Goal: Information Seeking & Learning: Check status

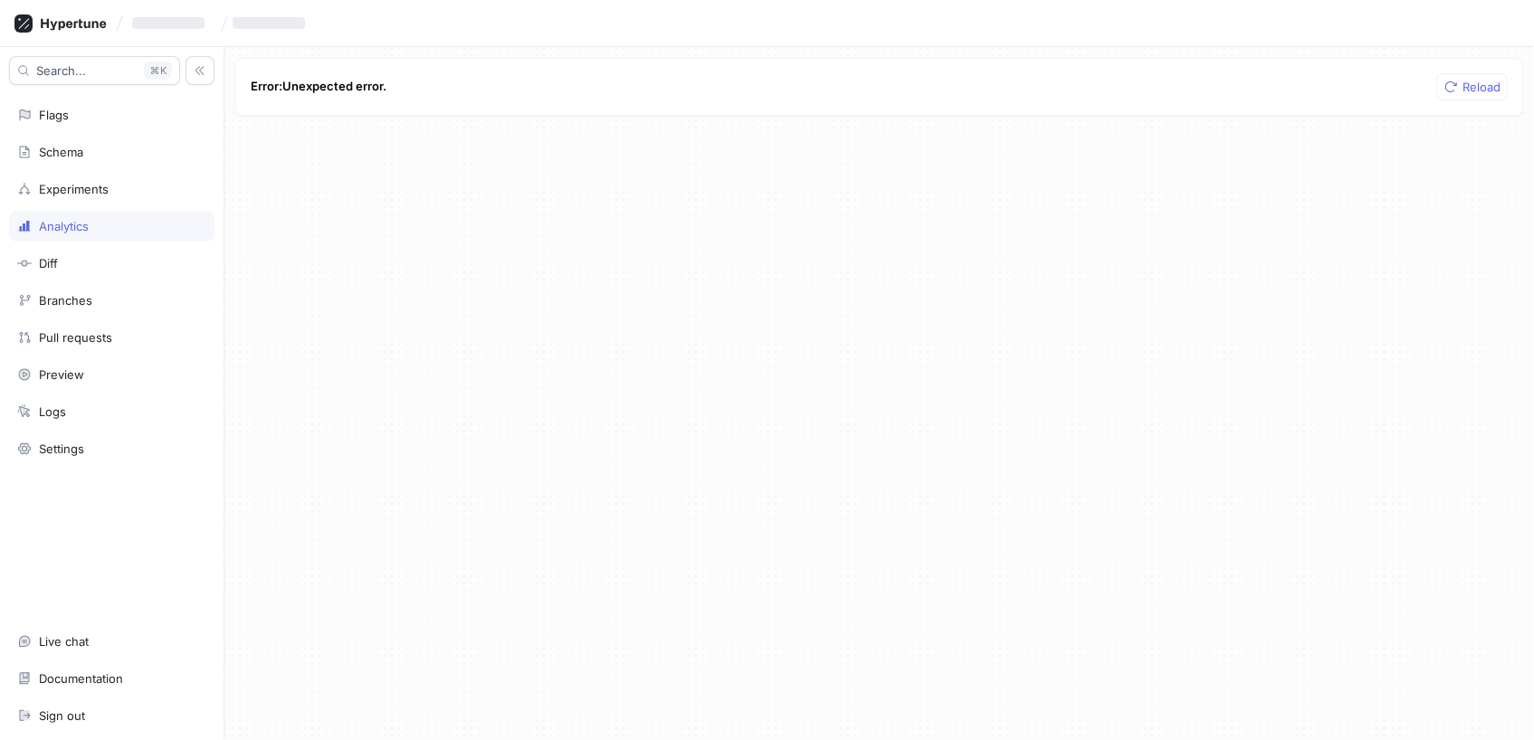
click at [95, 228] on div "Analytics" at bounding box center [111, 226] width 189 height 14
click at [73, 22] on icon at bounding box center [60, 23] width 92 height 18
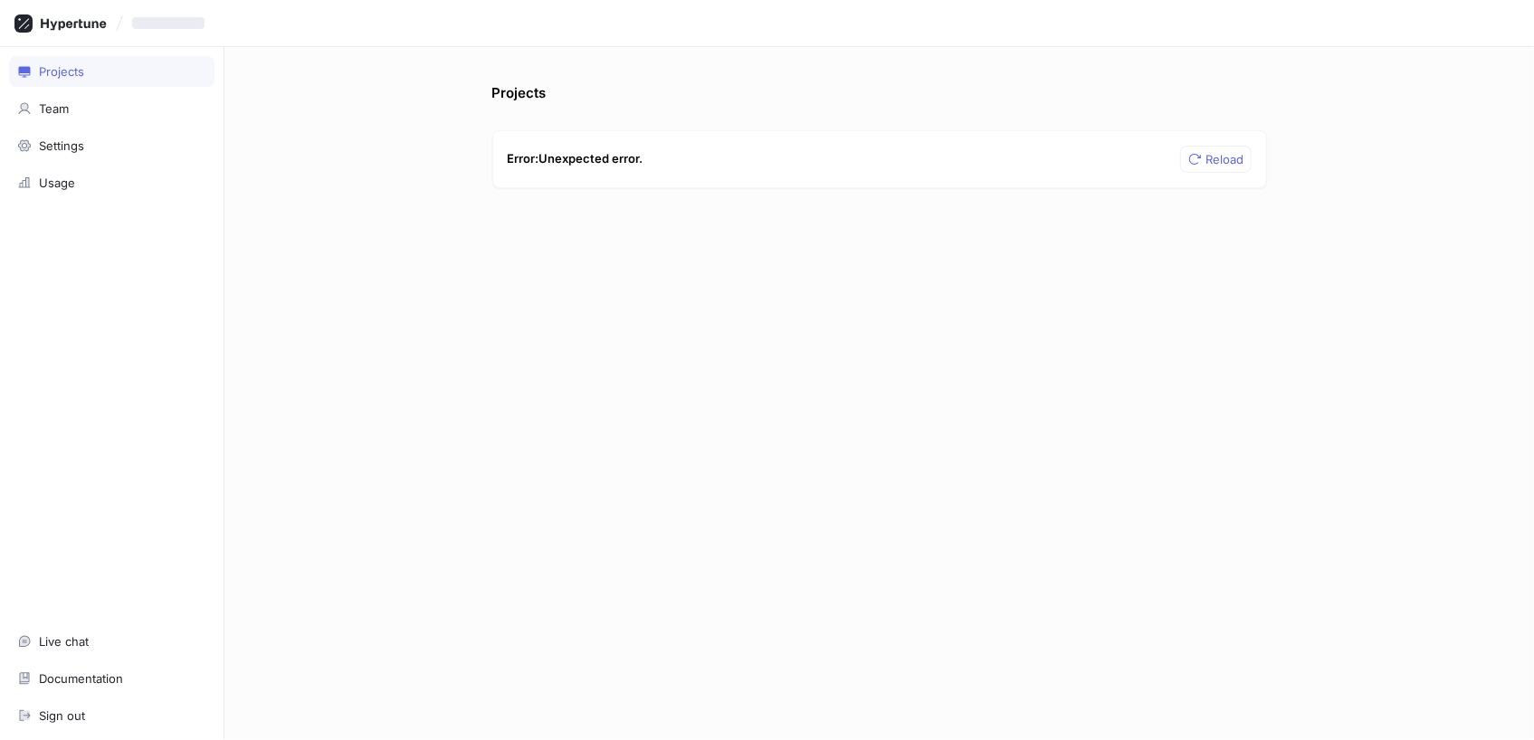
click at [732, 165] on div "Error: Unexpected error. Reload" at bounding box center [879, 159] width 775 height 58
click at [1222, 165] on span "Reload" at bounding box center [1226, 159] width 38 height 11
click at [53, 115] on div "Team" at bounding box center [54, 108] width 30 height 14
click at [81, 65] on div "Projects" at bounding box center [61, 71] width 45 height 14
click at [56, 151] on div "Settings" at bounding box center [61, 145] width 45 height 14
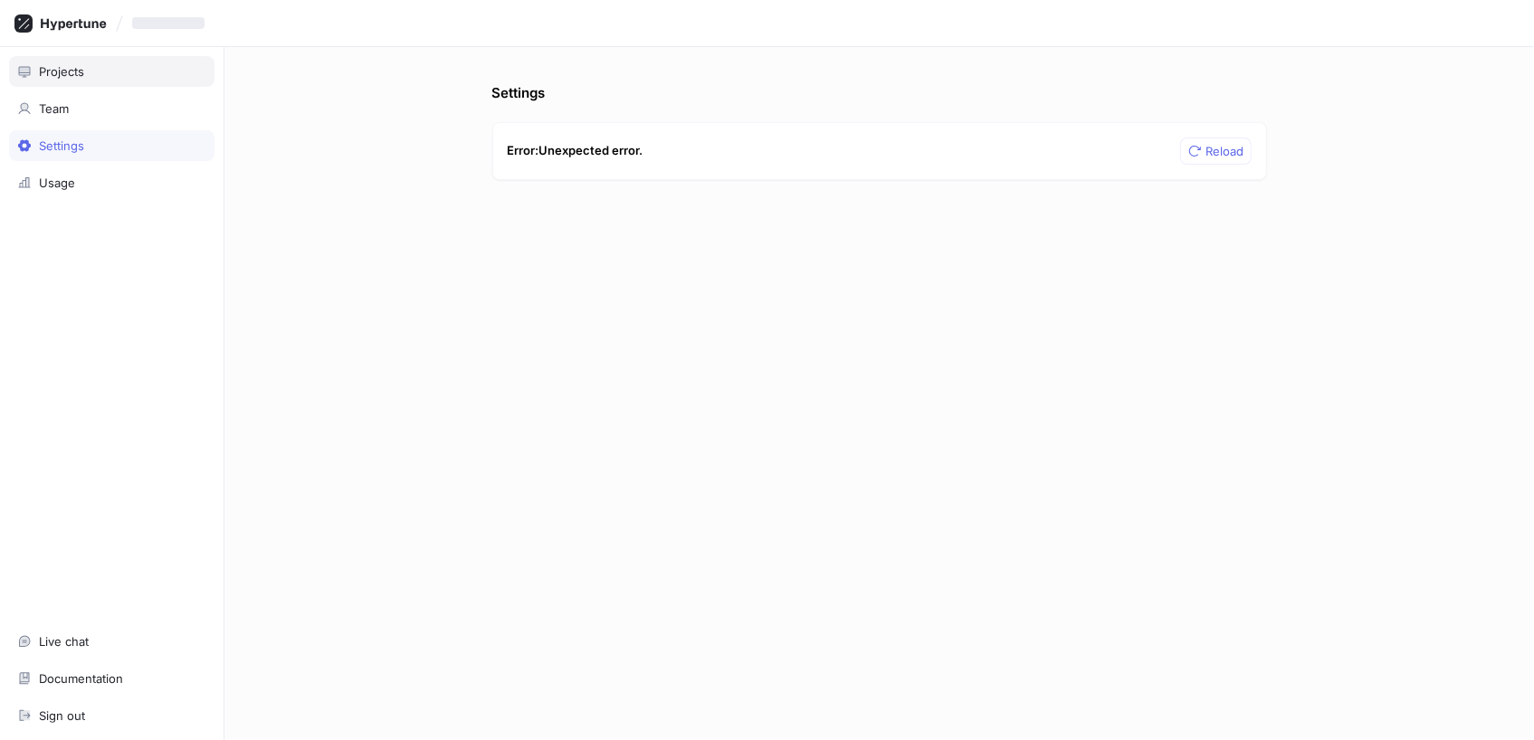
click at [90, 69] on div "Projects" at bounding box center [111, 71] width 189 height 14
click at [582, 165] on p "Error: Unexpected error." at bounding box center [576, 159] width 136 height 18
click at [1180, 160] on button "Reload" at bounding box center [1216, 159] width 72 height 27
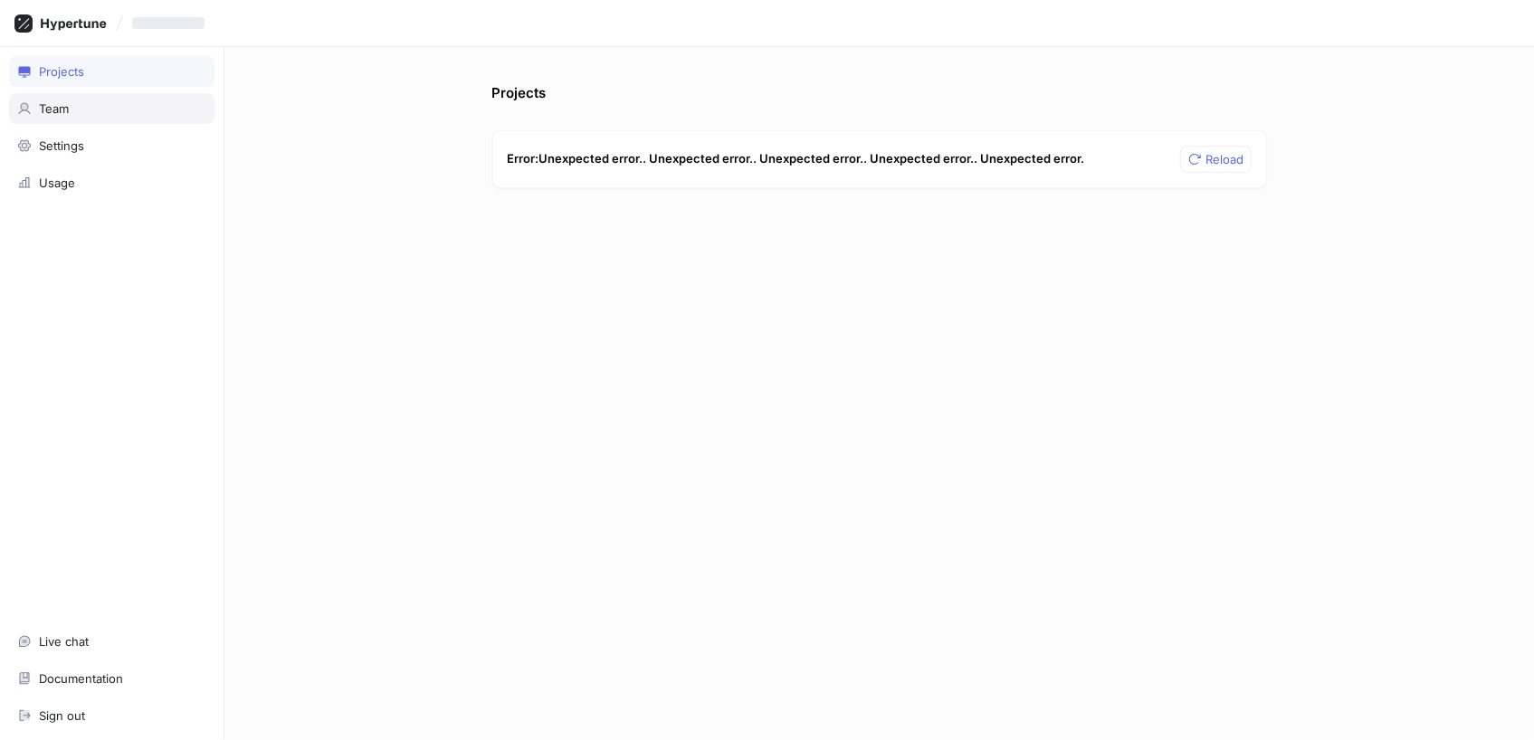
click at [41, 101] on div "Team" at bounding box center [54, 108] width 30 height 14
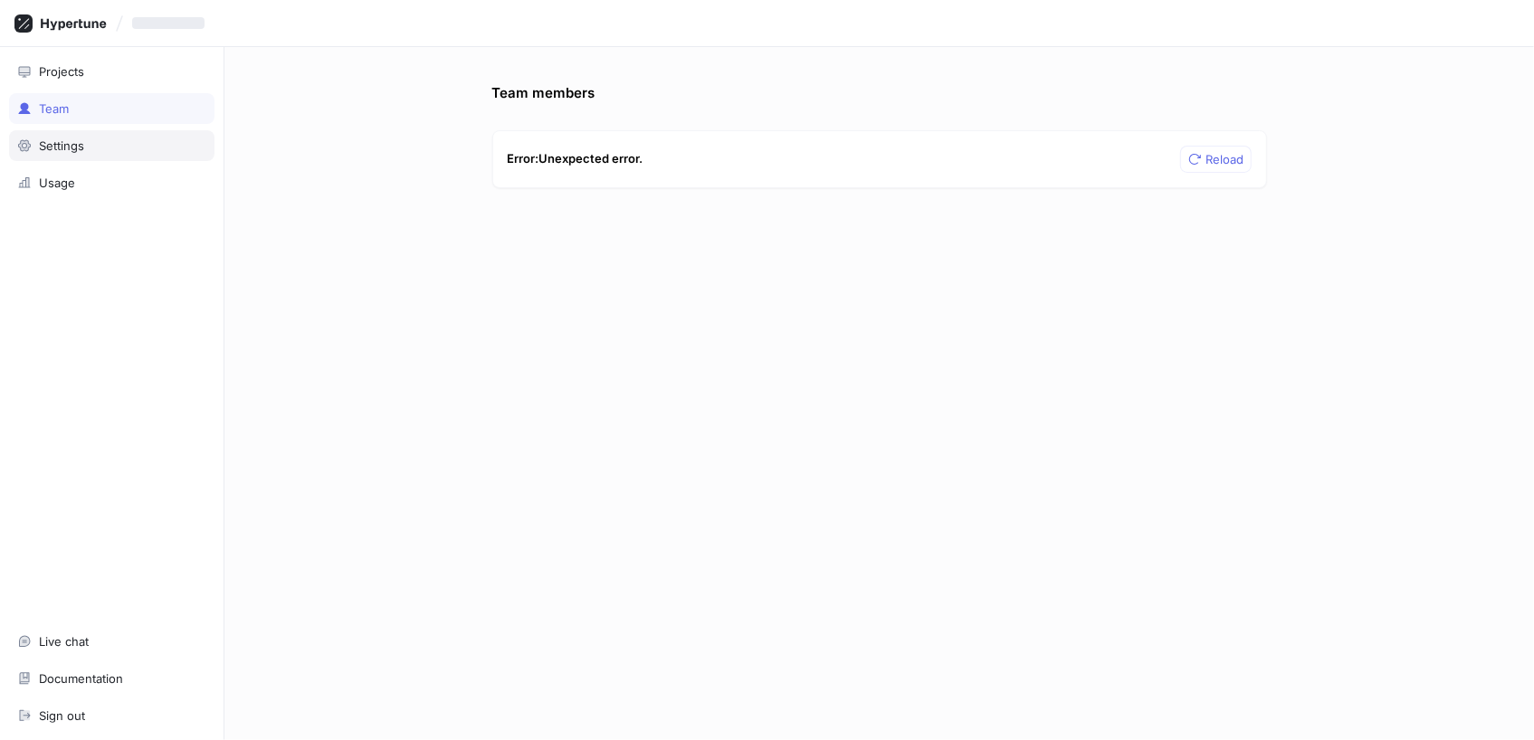
click at [52, 146] on div "Settings" at bounding box center [61, 145] width 45 height 14
click at [52, 192] on div "Usage" at bounding box center [111, 182] width 205 height 31
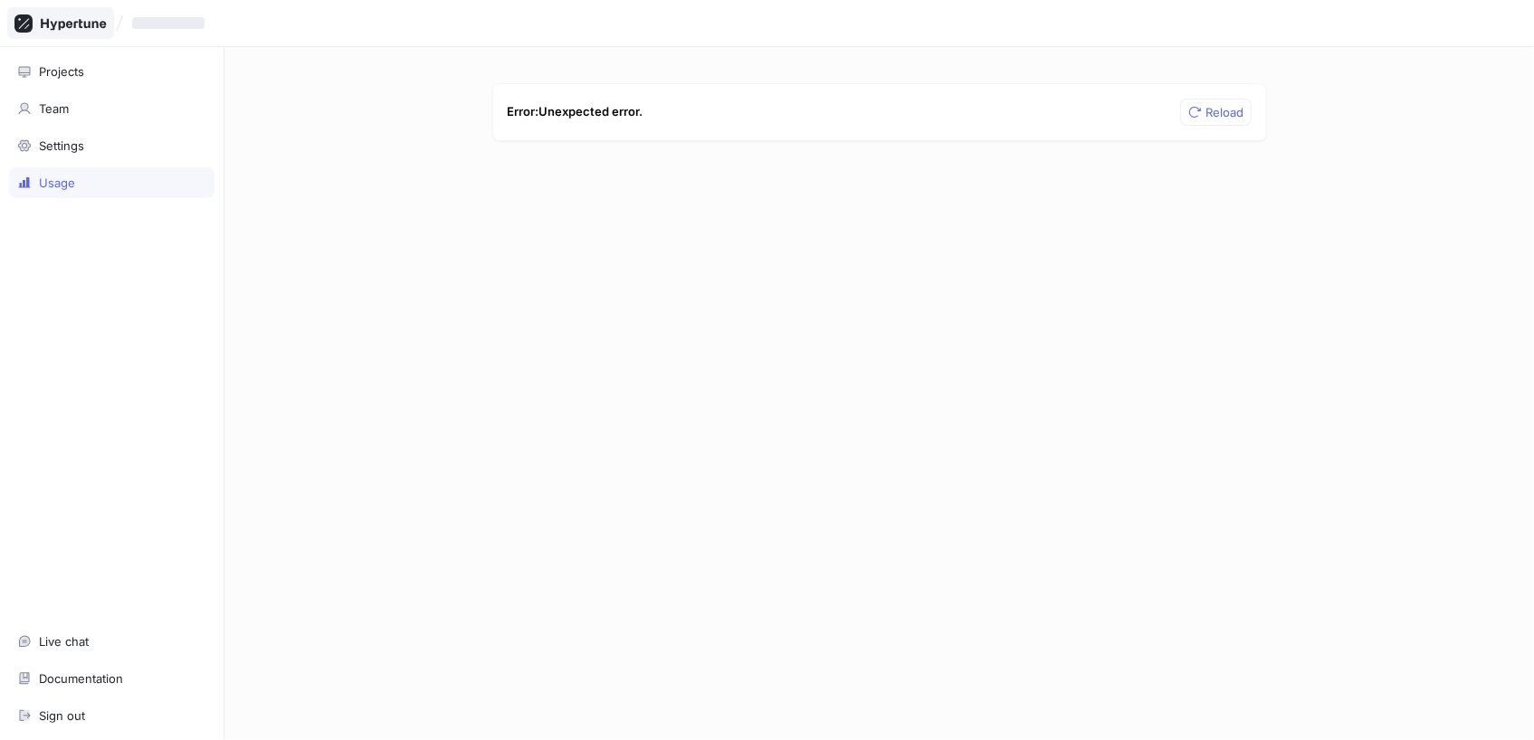
click at [91, 25] on icon at bounding box center [60, 23] width 92 height 18
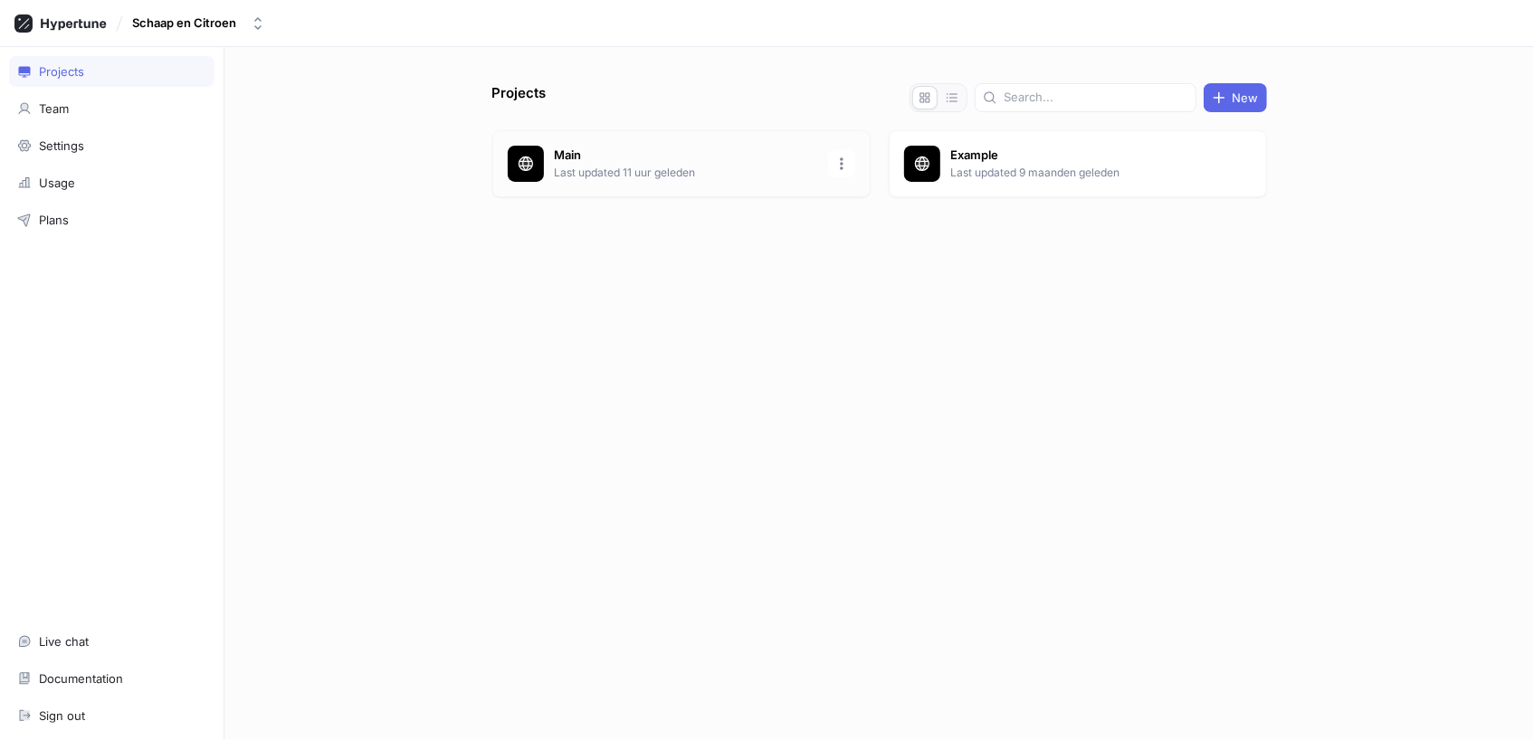
click at [600, 167] on p "Last updated 11 uur geleden" at bounding box center [686, 173] width 262 height 16
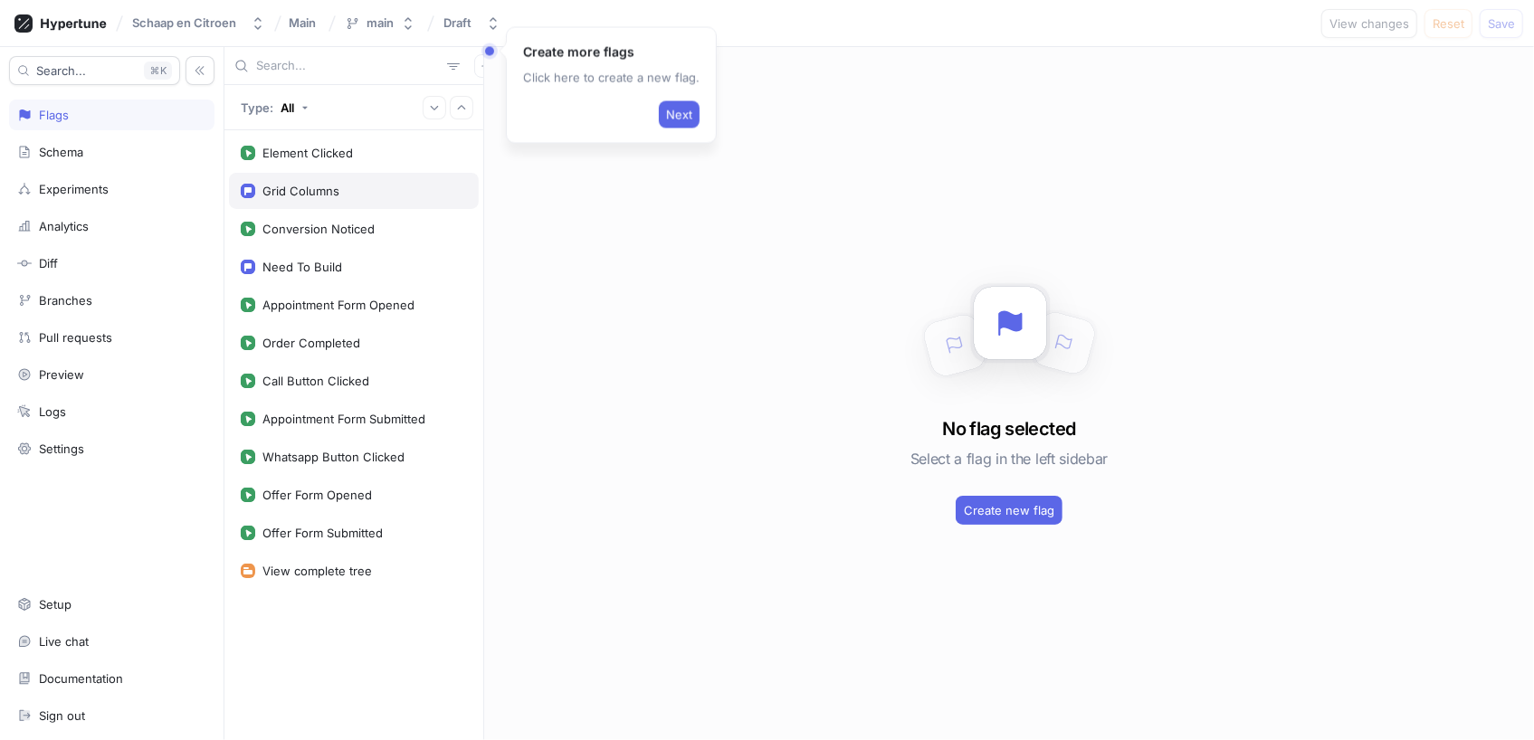
click at [311, 196] on div "Grid Columns" at bounding box center [300, 191] width 77 height 14
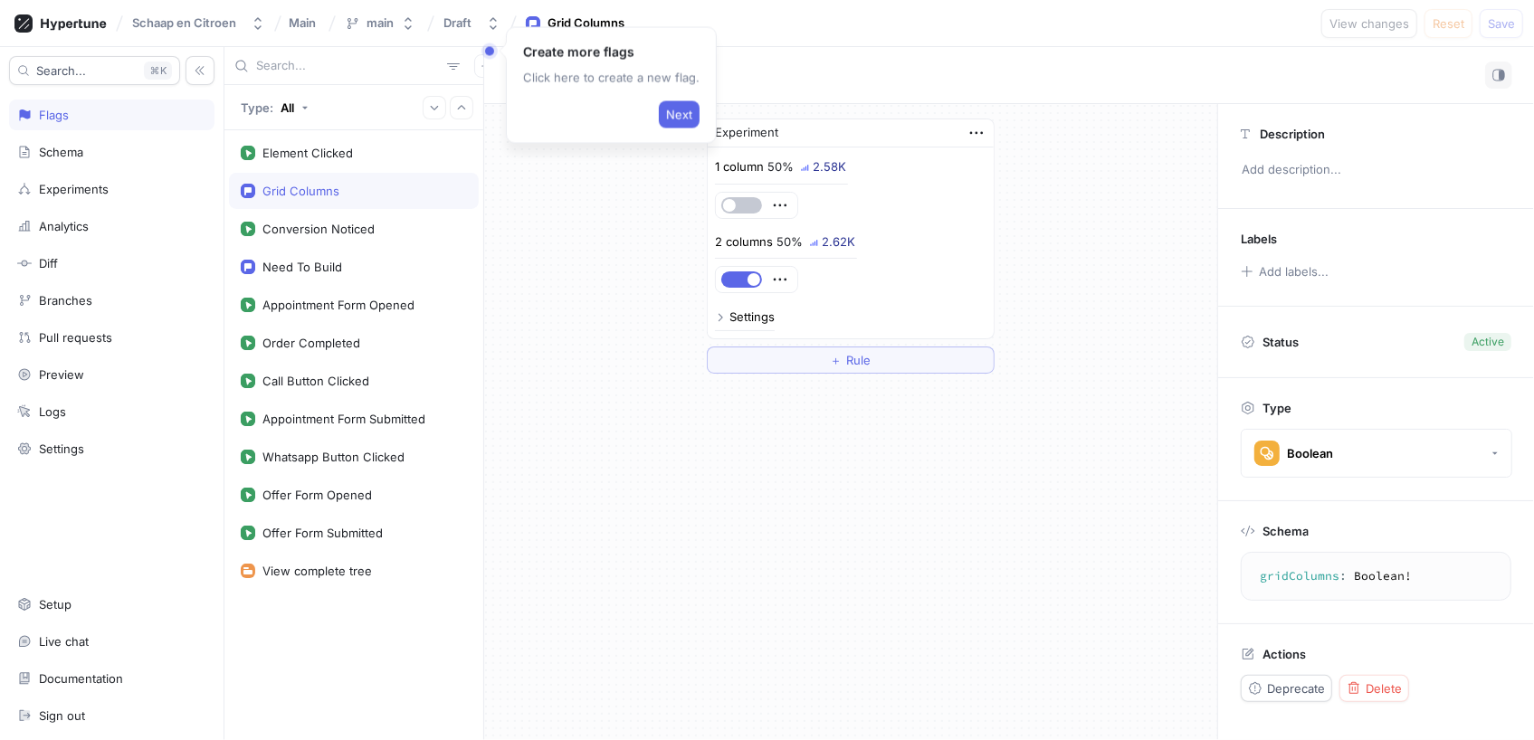
click at [560, 291] on div "Experiment 1 column 50% 2.58K 2 columns 50% 2.62K Settings ＋ Rule" at bounding box center [850, 246] width 733 height 284
click at [80, 221] on div "Analytics" at bounding box center [64, 226] width 50 height 14
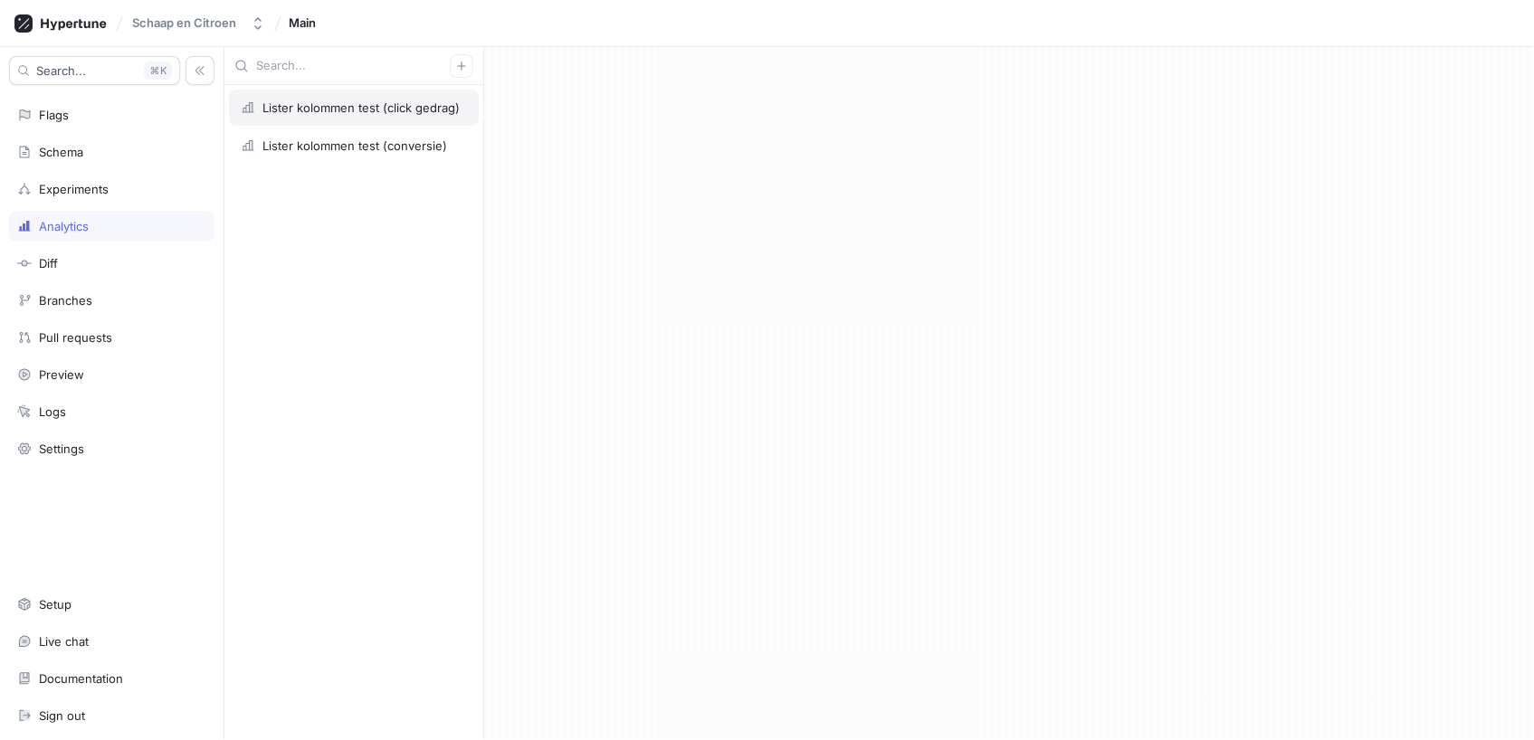
click at [334, 103] on div "Lister kolommen test (click gedrag)" at bounding box center [360, 107] width 197 height 14
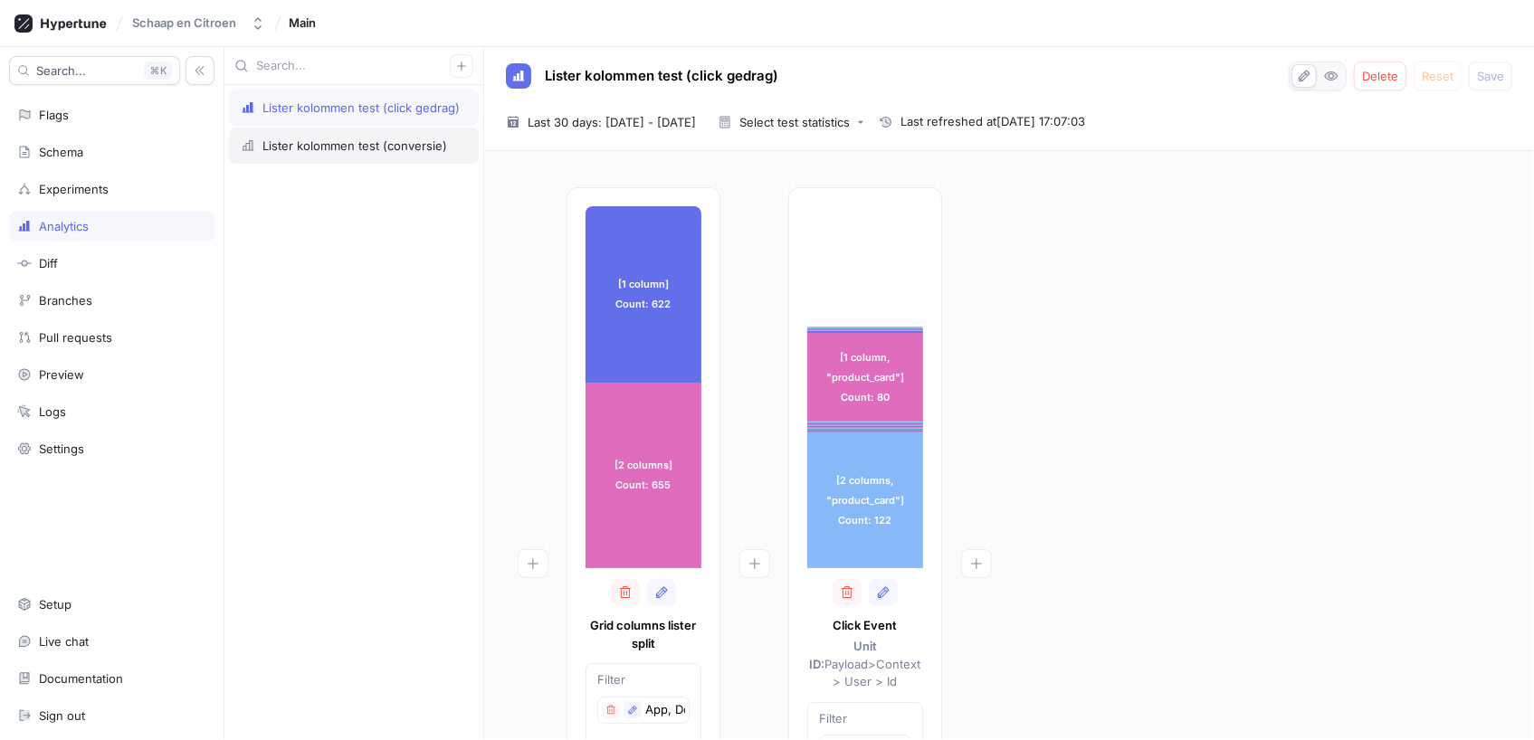
click at [330, 152] on div "Lister kolommen test (conversie)" at bounding box center [354, 145] width 185 height 14
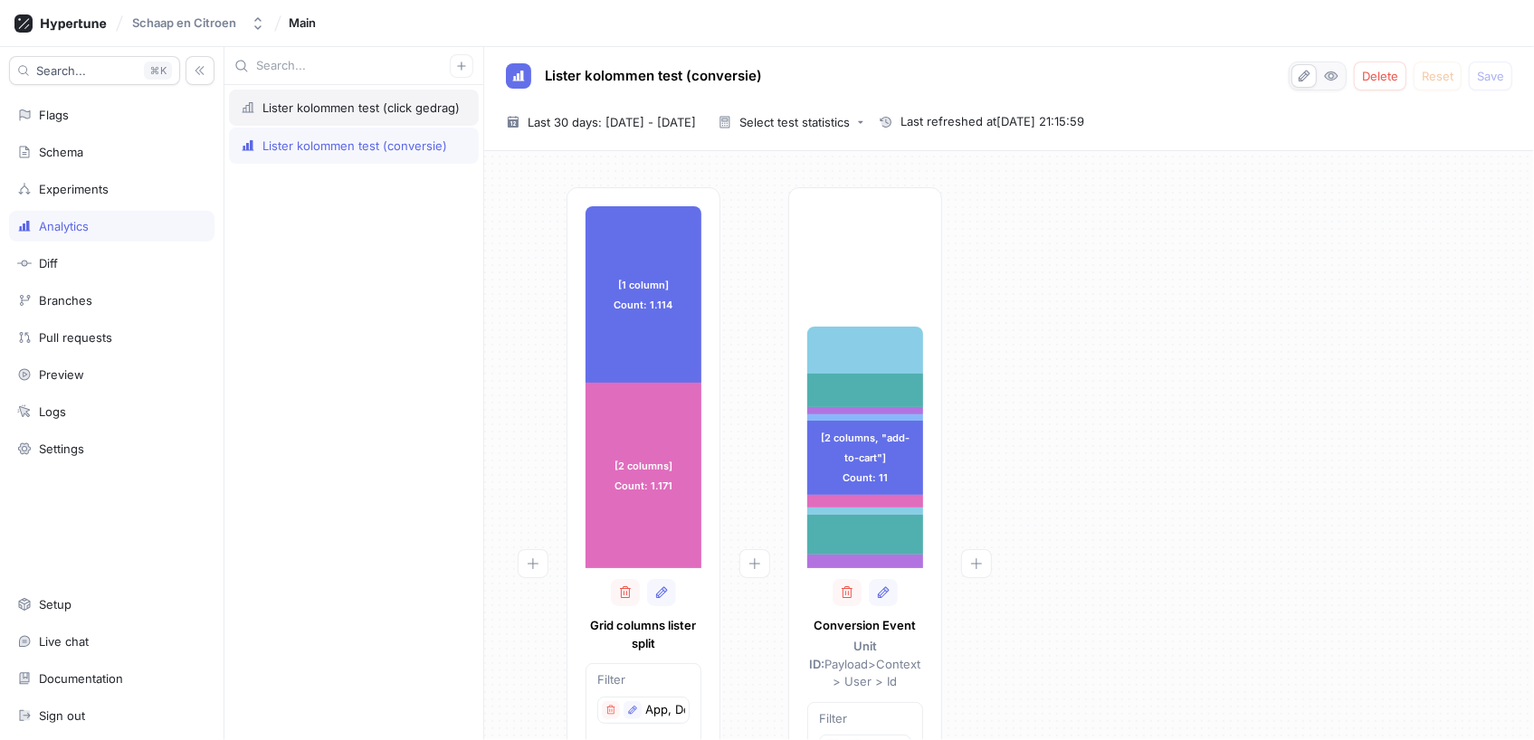
click at [372, 110] on div "Lister kolommen test (click gedrag)" at bounding box center [360, 107] width 197 height 14
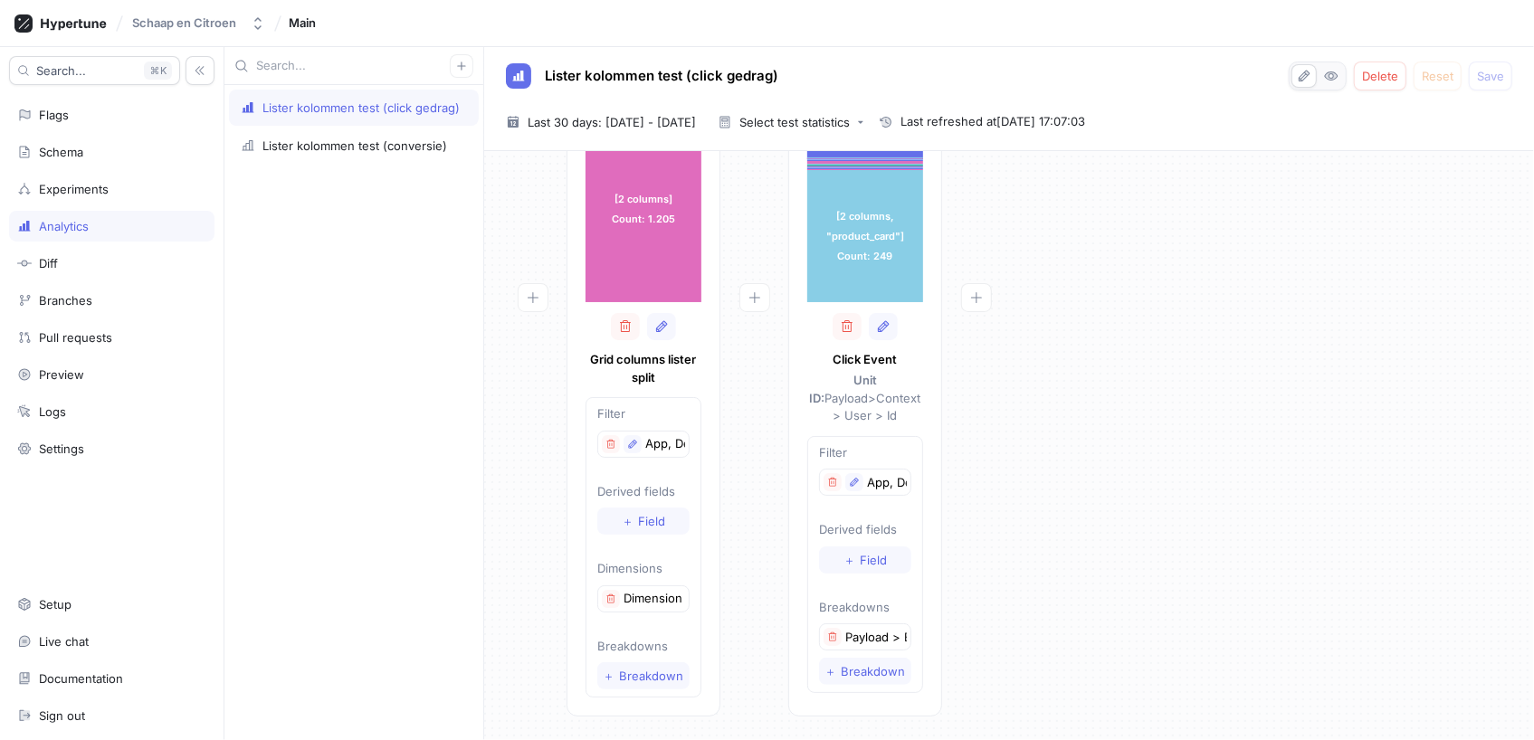
scroll to position [264, 0]
click at [1325, 70] on icon "button" at bounding box center [1331, 76] width 14 height 14
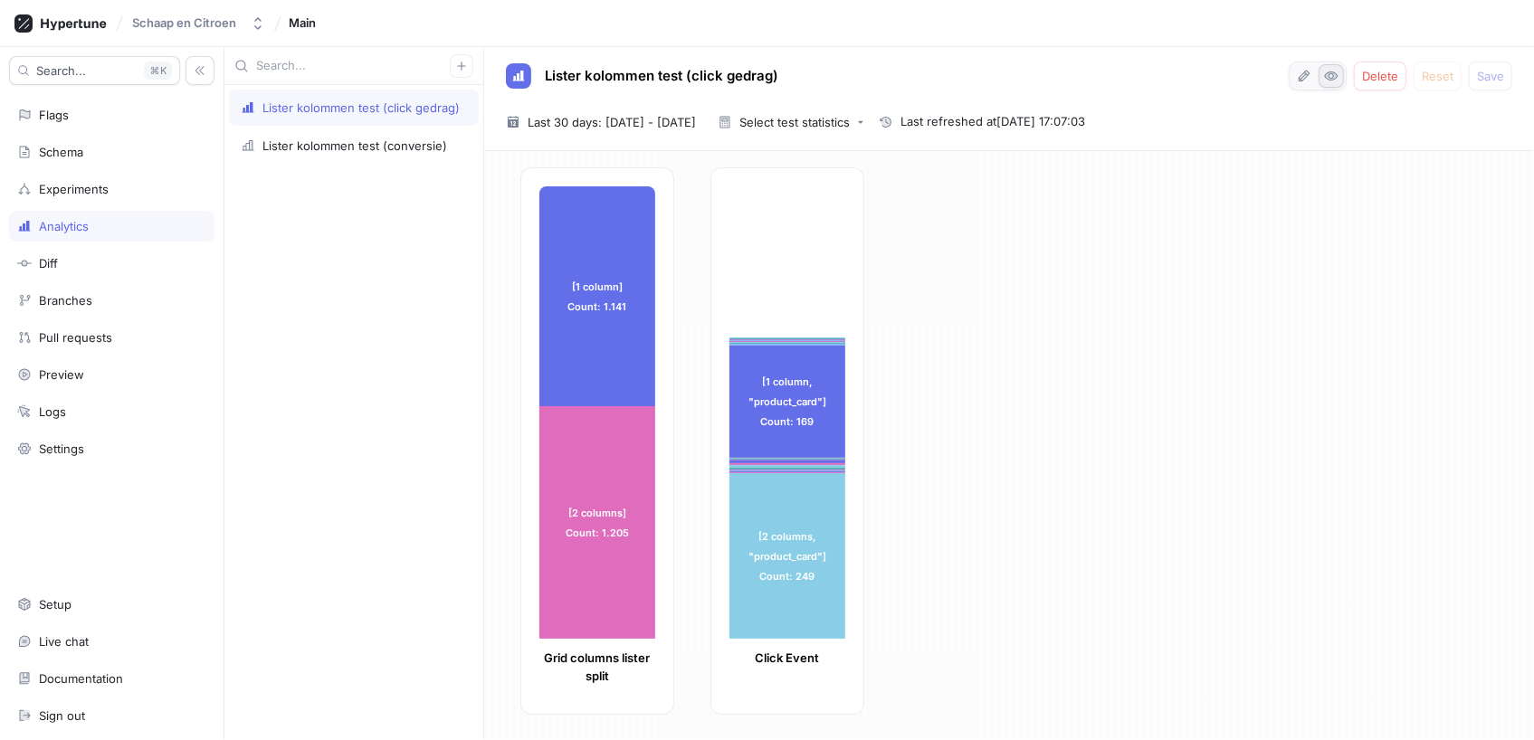
scroll to position [18, 0]
click at [301, 148] on div "Lister kolommen test (conversie)" at bounding box center [354, 145] width 185 height 14
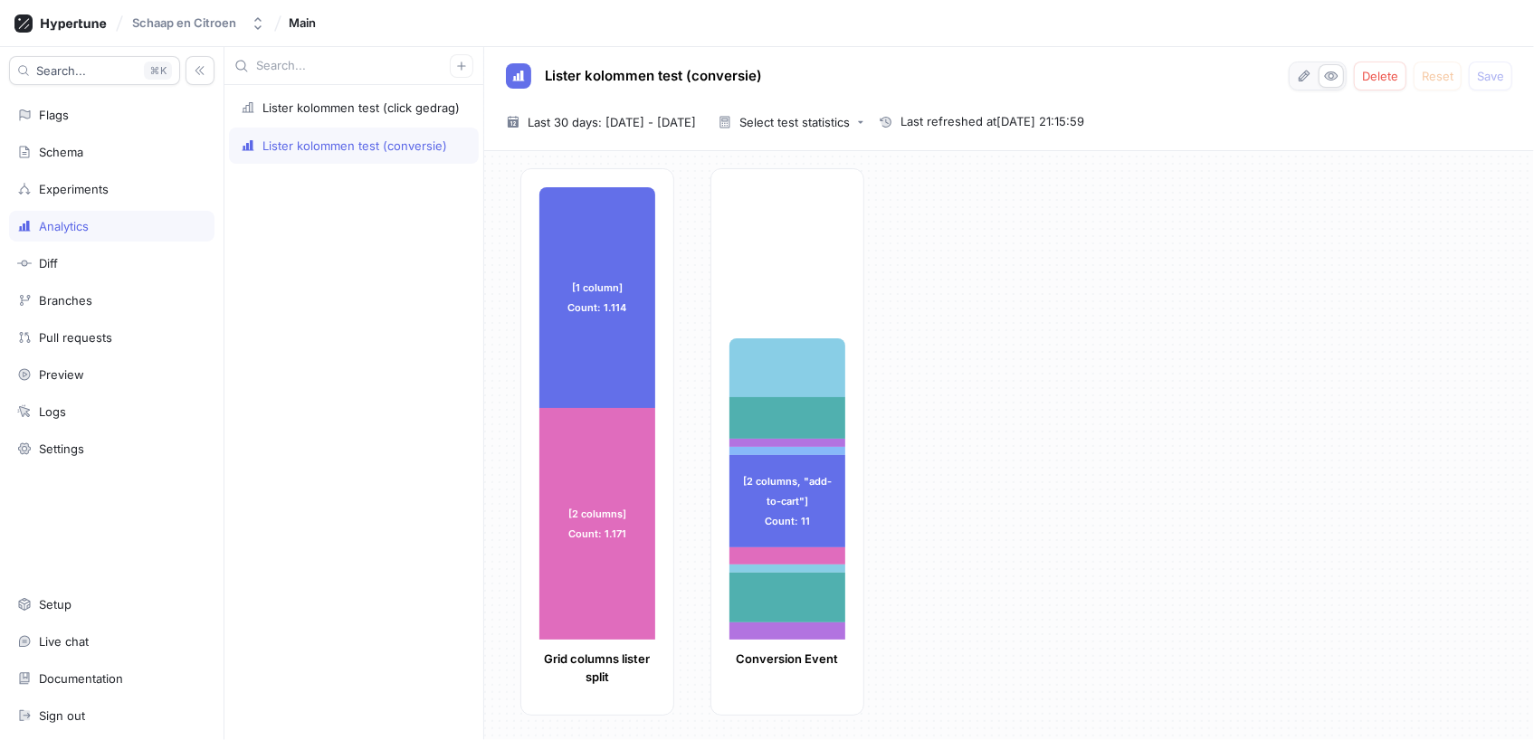
scroll to position [18, 0]
click at [319, 101] on div "Lister kolommen test (click gedrag)" at bounding box center [360, 107] width 197 height 14
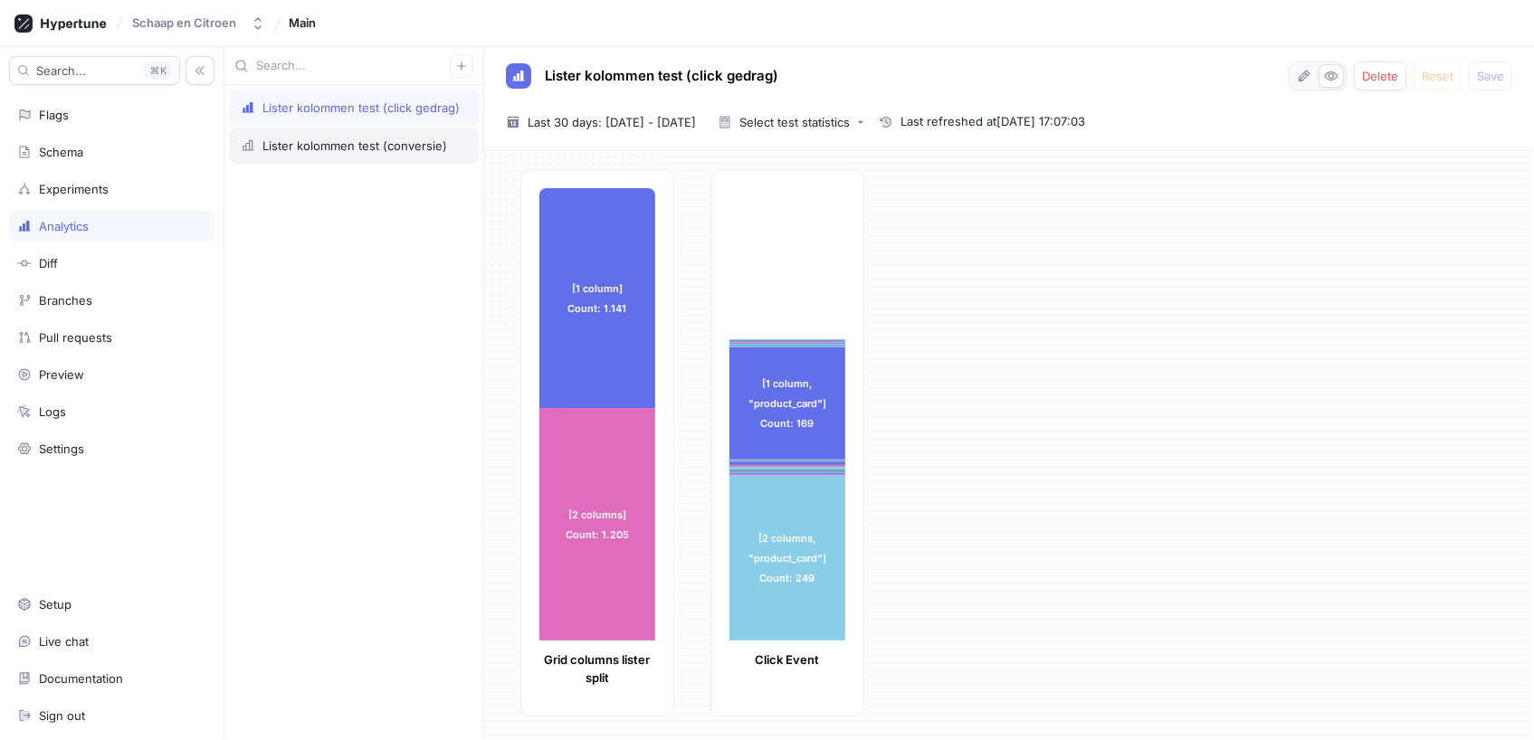
click at [310, 142] on div "Lister kolommen test (conversie)" at bounding box center [354, 145] width 185 height 14
